Goal: Task Accomplishment & Management: Manage account settings

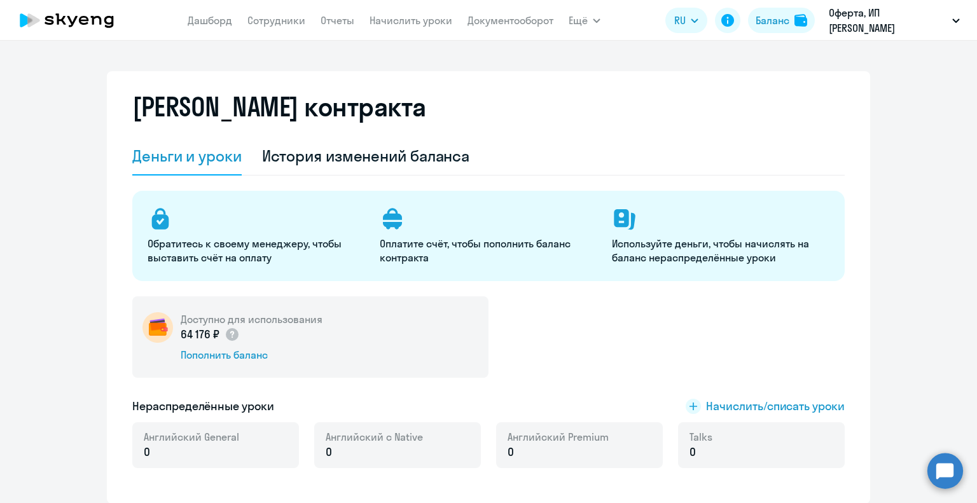
select select "english_adult_not_native_speaker"
click at [365, 49] on div "[PERSON_NAME] контракта [PERSON_NAME] и уроки История изменений баланса Обратит…" at bounding box center [488, 272] width 977 height 463
click at [255, 21] on link "Сотрудники" at bounding box center [277, 20] width 58 height 13
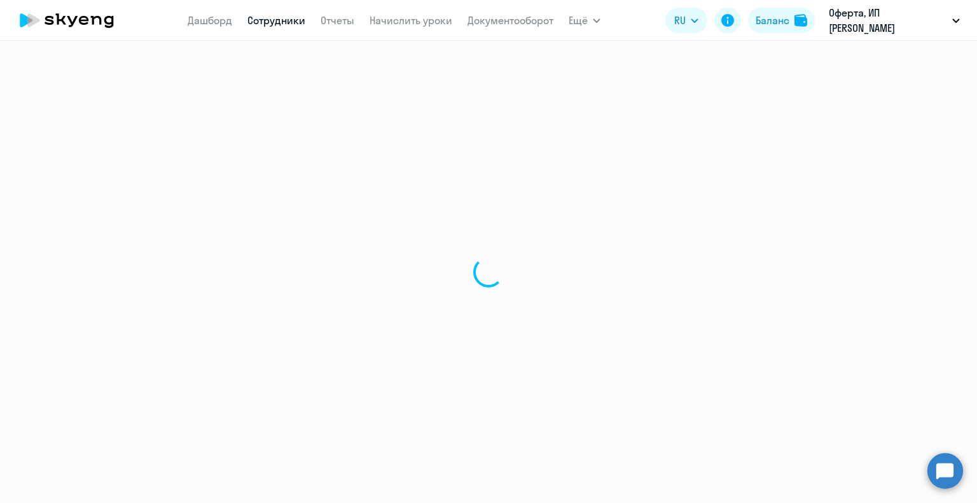
select select "30"
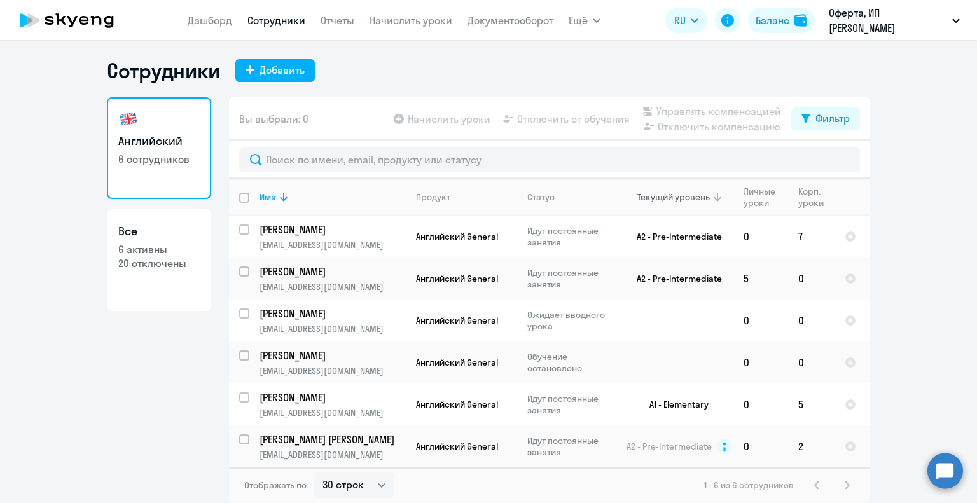
scroll to position [3, 0]
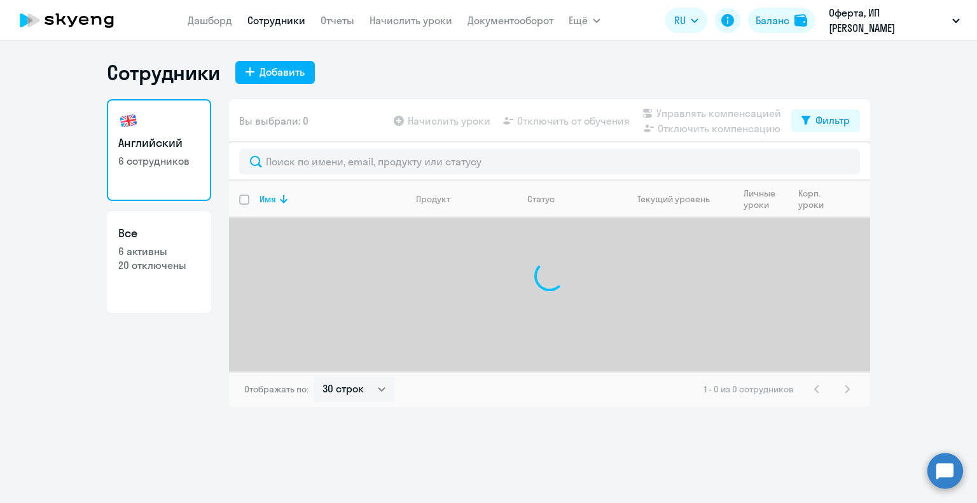
select select "30"
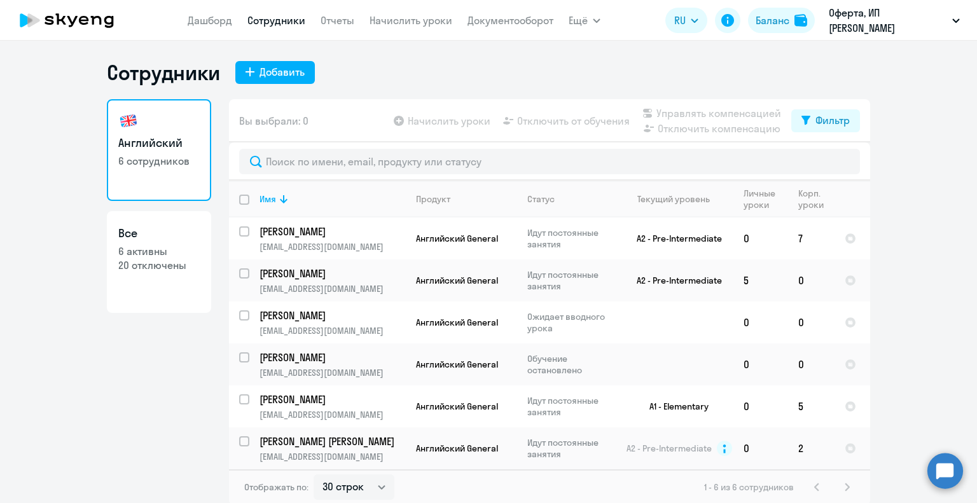
click at [441, 123] on app-table-action-button "Начислить уроки" at bounding box center [440, 120] width 99 height 15
click at [396, 121] on app-table-action-button "Начислить уроки" at bounding box center [440, 120] width 99 height 15
drag, startPoint x: 395, startPoint y: 18, endPoint x: 407, endPoint y: 22, distance: 12.7
click at [397, 18] on link "Начислить уроки" at bounding box center [411, 20] width 83 height 13
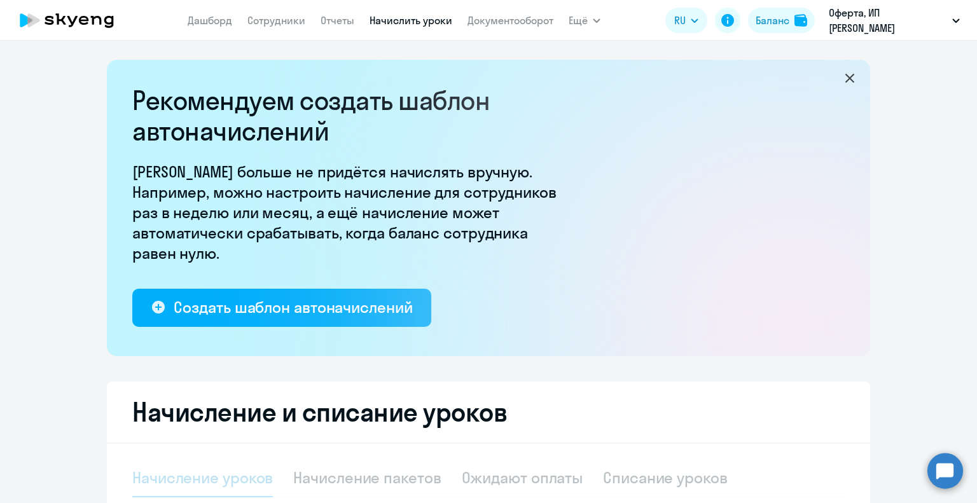
select select "10"
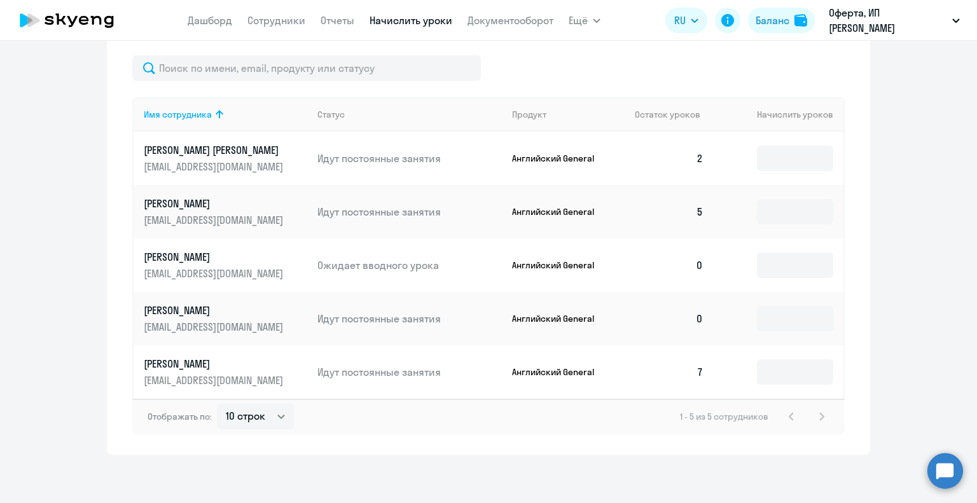
scroll to position [521, 0]
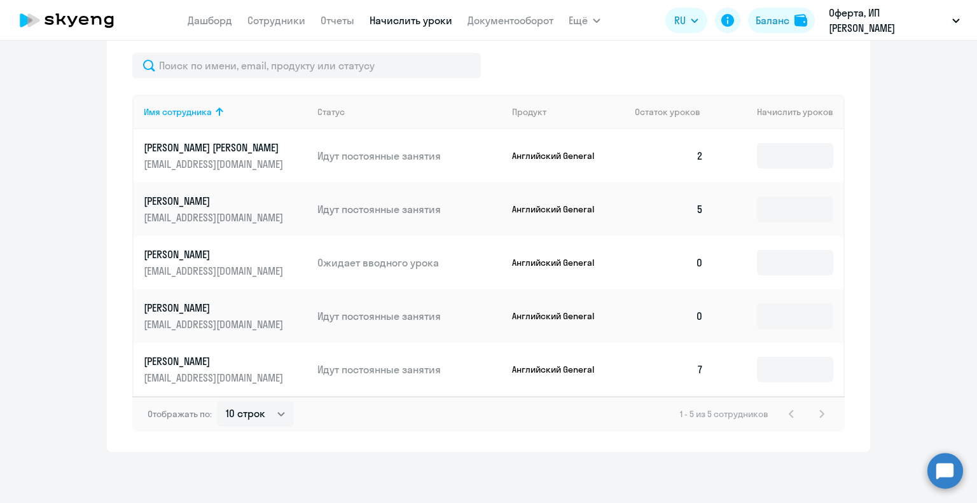
click at [157, 313] on p "[PERSON_NAME]" at bounding box center [215, 308] width 143 height 14
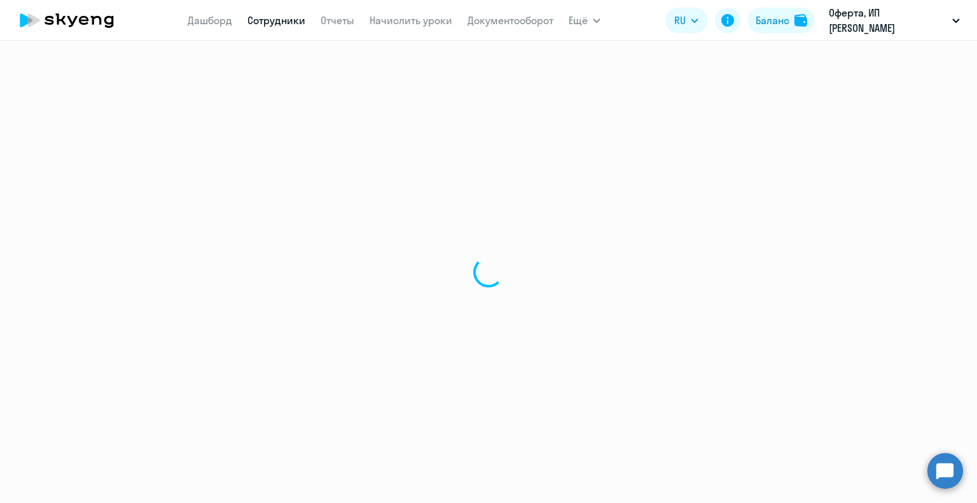
select select "english"
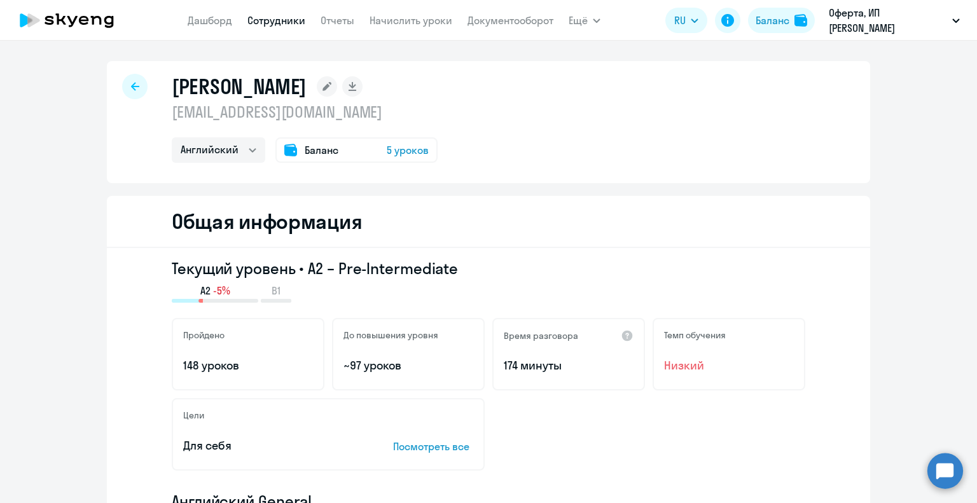
click at [131, 87] on icon at bounding box center [135, 86] width 8 height 8
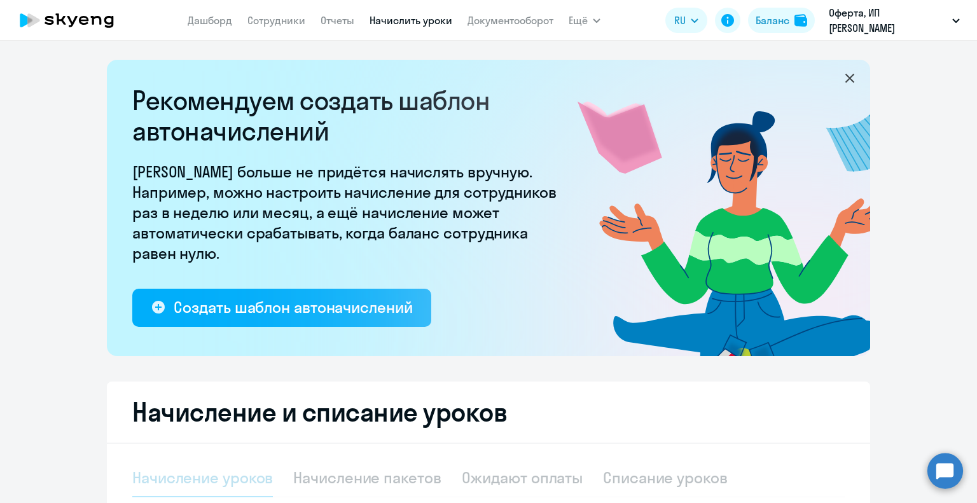
select select "10"
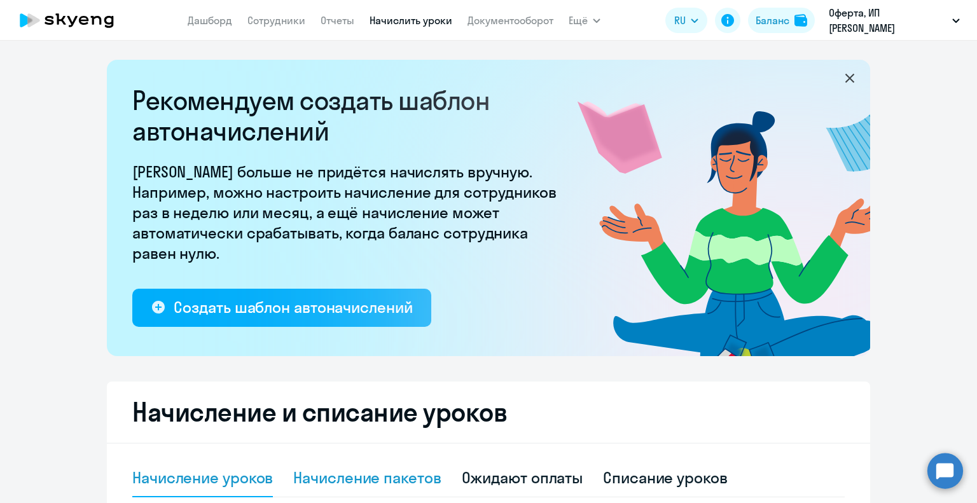
click at [356, 483] on div "Начисление пакетов" at bounding box center [367, 478] width 148 height 20
select select "10"
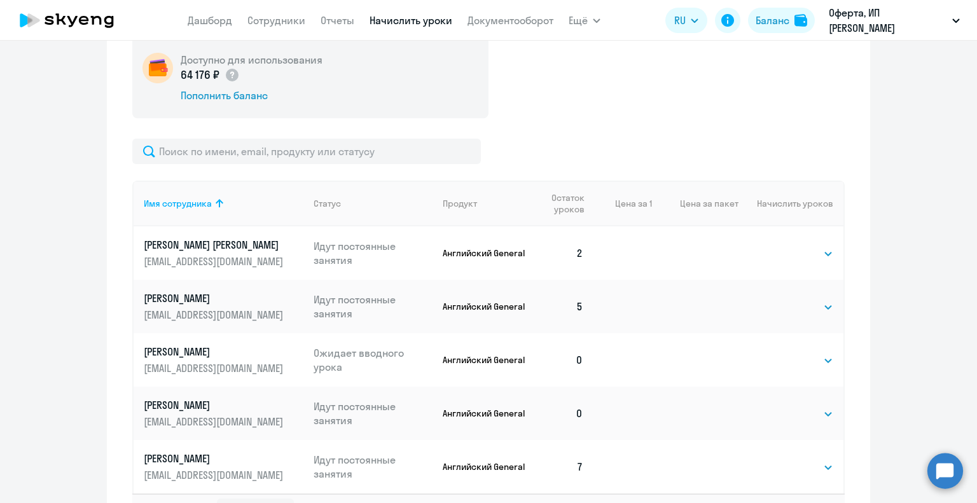
scroll to position [445, 0]
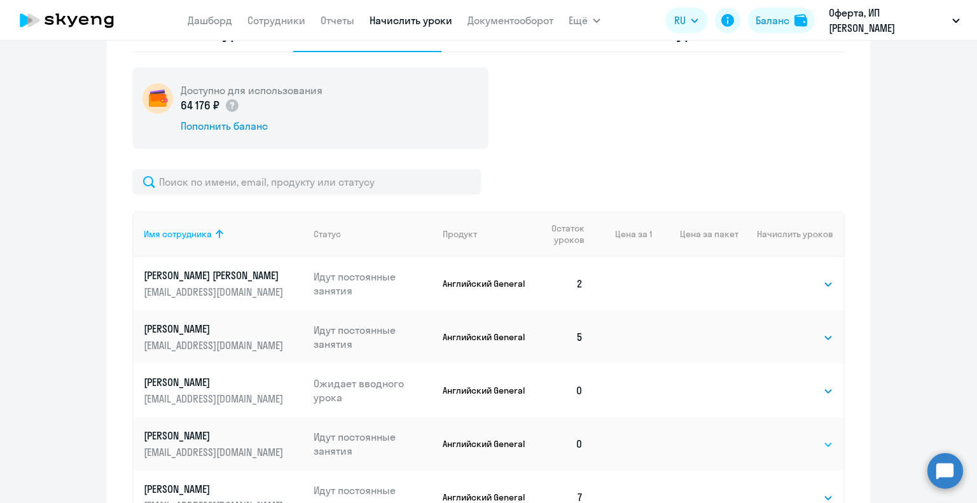
click at [786, 450] on select "Выбрать 4 8 16 32 64 96 128" at bounding box center [807, 444] width 52 height 15
click at [825, 445] on select "Выбрать 4 8 16 32 64 96 128" at bounding box center [807, 444] width 52 height 15
select select "8"
click at [781, 437] on select "Выбрать 4 8 16 32 64 96 128" at bounding box center [807, 444] width 52 height 15
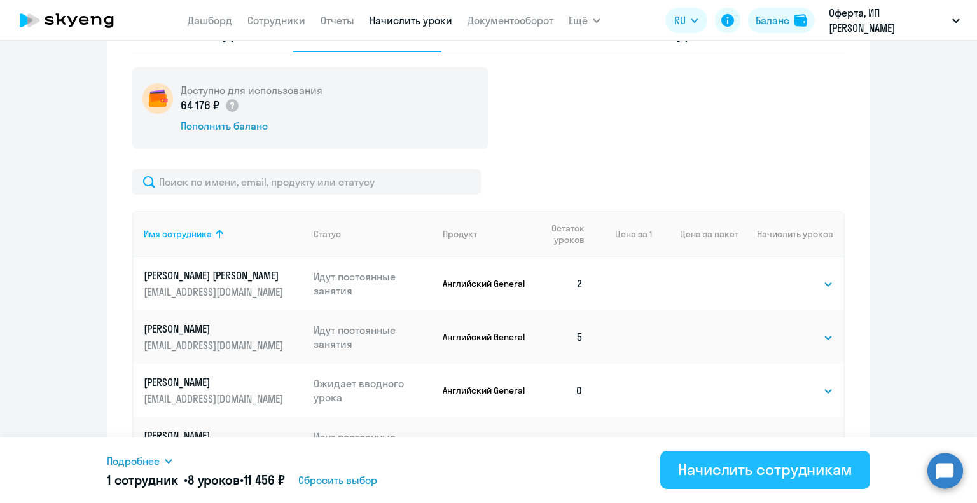
click at [715, 478] on div "Начислить сотрудникам" at bounding box center [765, 469] width 174 height 20
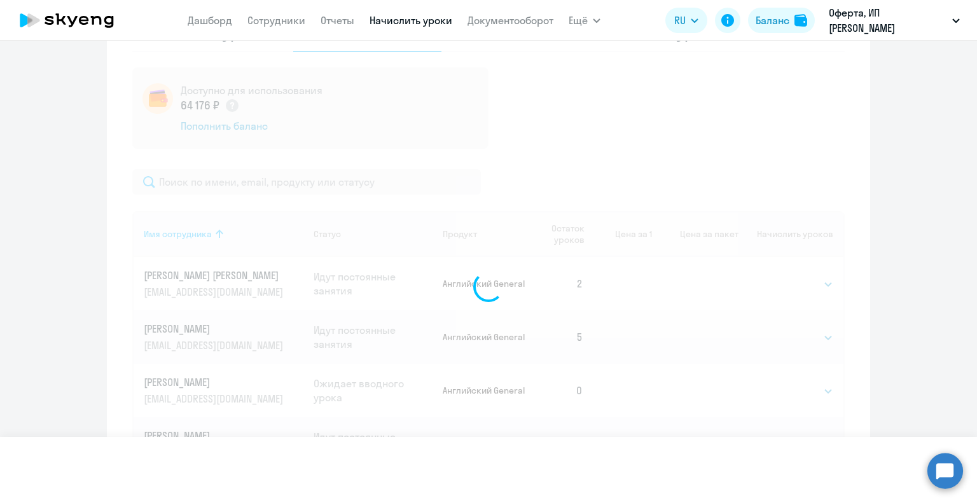
select select
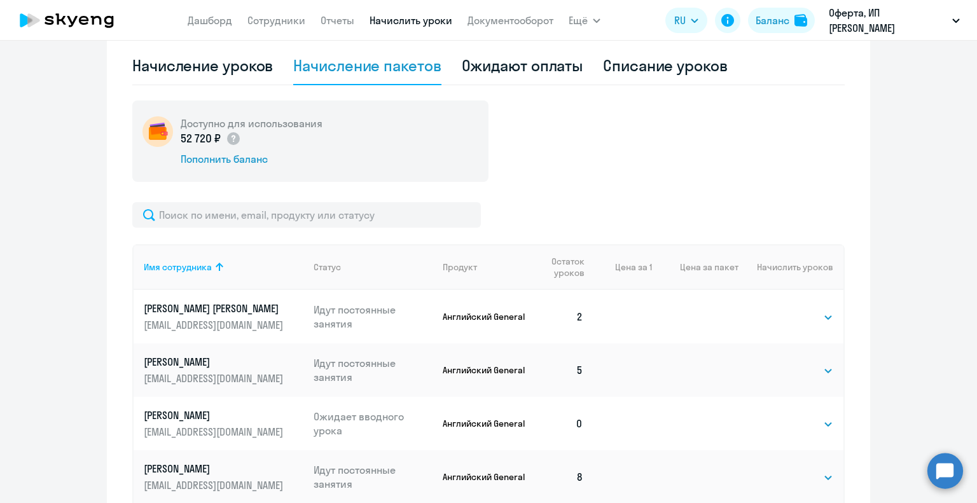
scroll to position [382, 0]
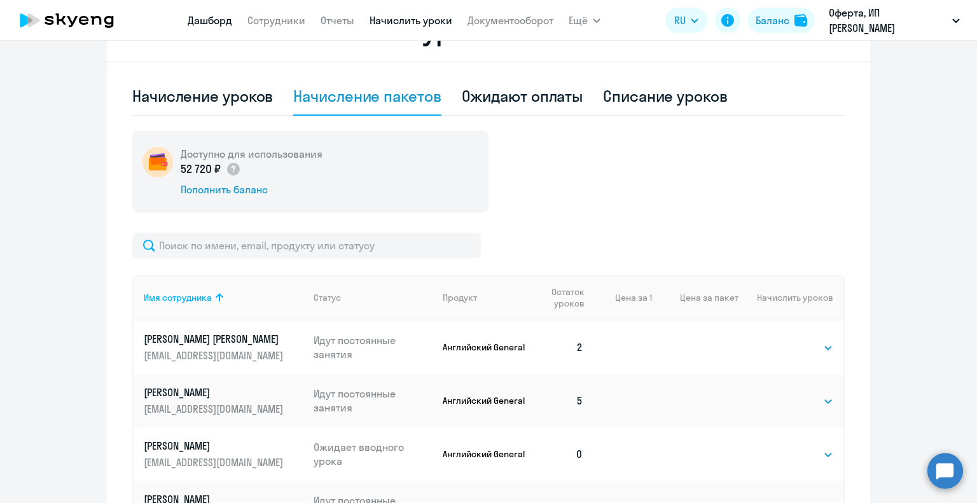
click at [221, 21] on link "Дашборд" at bounding box center [210, 20] width 45 height 13
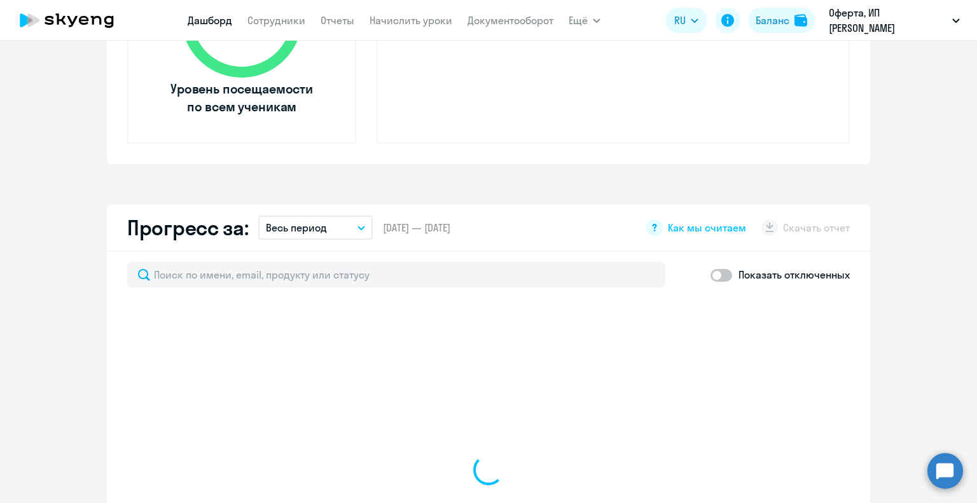
scroll to position [573, 0]
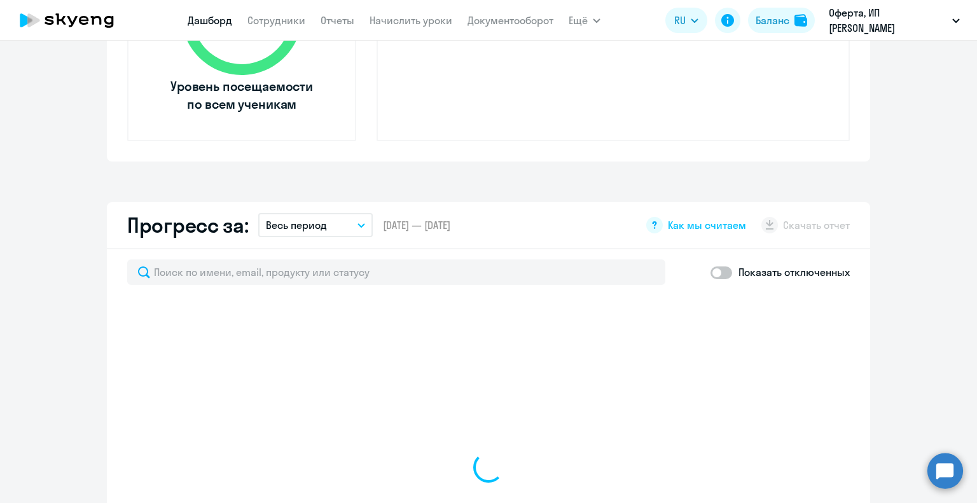
select select "30"
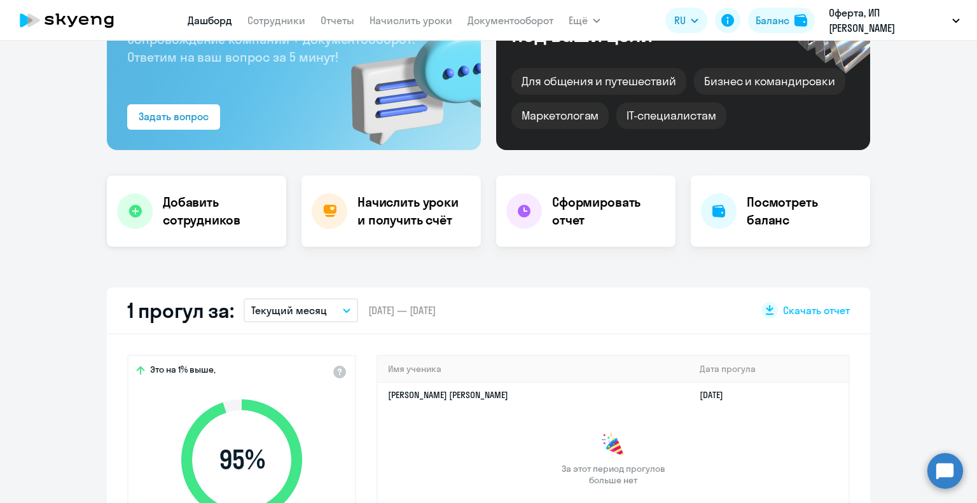
scroll to position [0, 0]
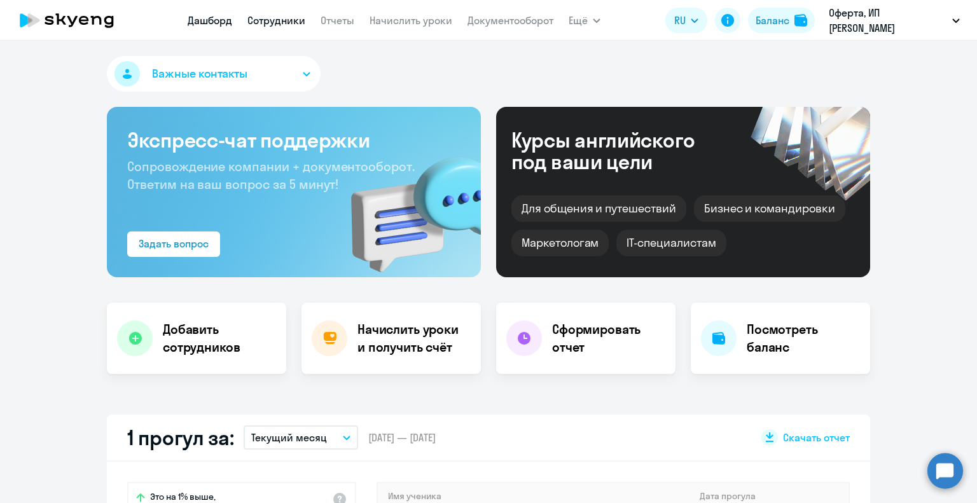
click at [276, 23] on link "Сотрудники" at bounding box center [277, 20] width 58 height 13
select select "30"
